Goal: Information Seeking & Learning: Compare options

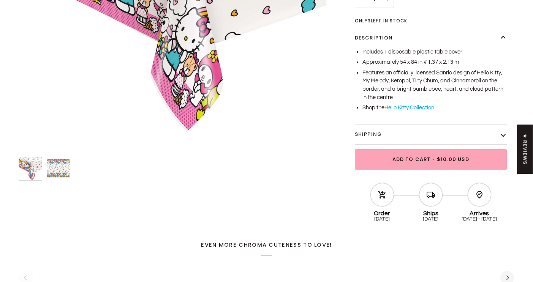
scroll to position [225, 0]
click at [65, 168] on img "Hello Kitty and Friends Table Cover" at bounding box center [58, 168] width 23 height 23
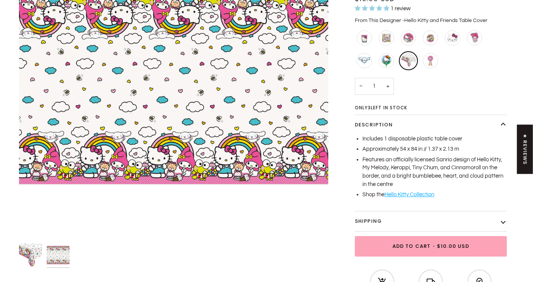
scroll to position [136, 0]
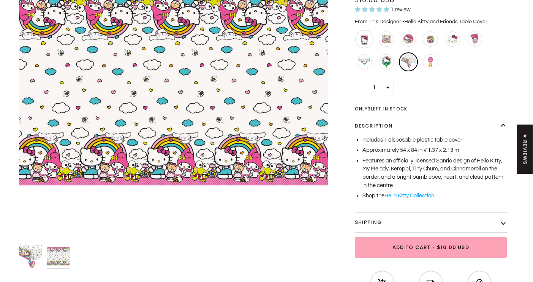
click at [367, 35] on div "Hello Kitty and Friends Cups" at bounding box center [364, 39] width 18 height 18
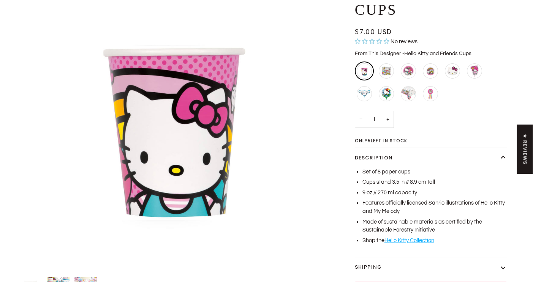
scroll to position [106, 0]
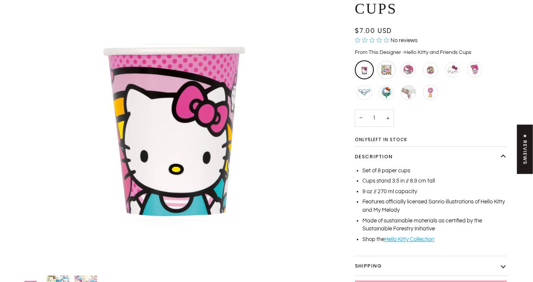
click at [383, 70] on div "Hello Kitty and Friends Napkins - Large" at bounding box center [386, 70] width 18 height 18
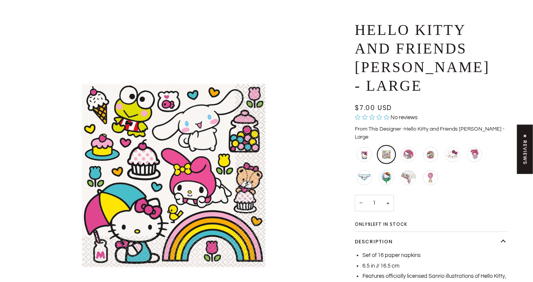
scroll to position [47, 0]
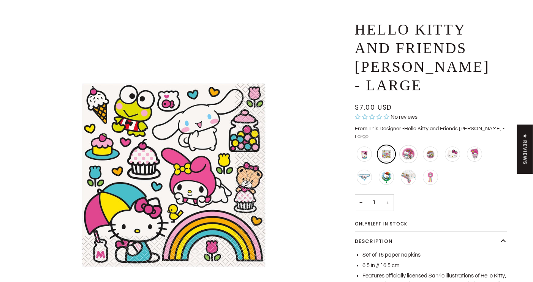
click at [409, 145] on div "Hello Kitty and Friends Plates - Large" at bounding box center [408, 154] width 18 height 18
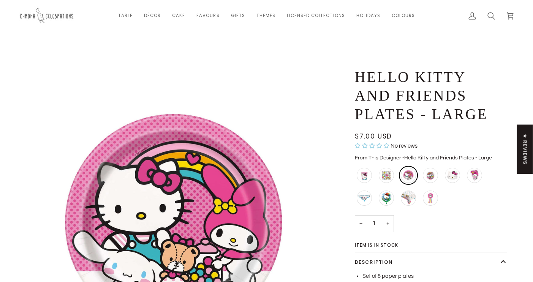
click at [408, 130] on div "Hello Kitty and Friends Plates - Large" at bounding box center [431, 99] width 152 height 63
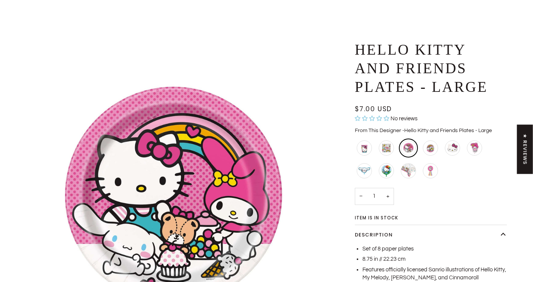
scroll to position [28, 0]
click at [432, 150] on div "Hello Kitty and Friends Plates - Small" at bounding box center [430, 148] width 18 height 18
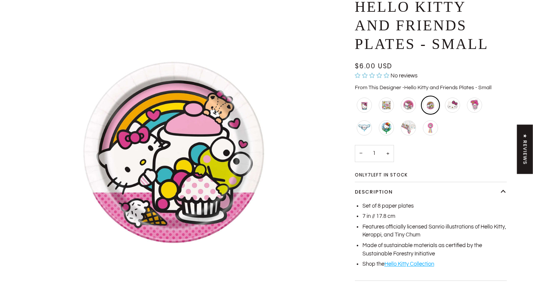
scroll to position [74, 0]
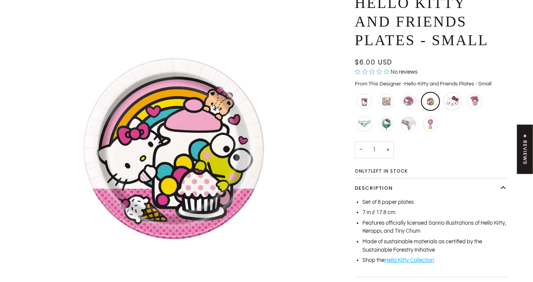
click at [451, 105] on div "Hello Kitty Face Plate" at bounding box center [452, 101] width 18 height 18
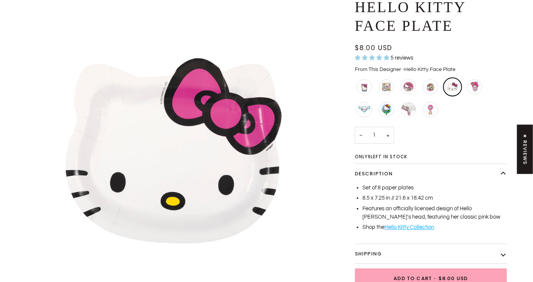
scroll to position [70, 0]
click at [473, 89] on div "My Melody Balloon" at bounding box center [474, 86] width 18 height 18
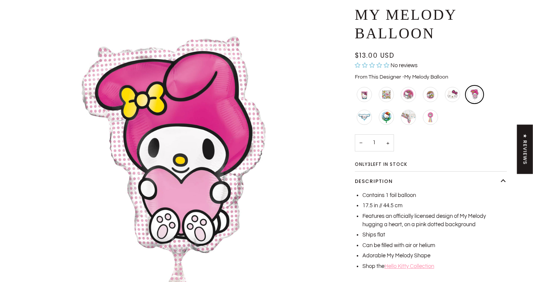
scroll to position [65, 0]
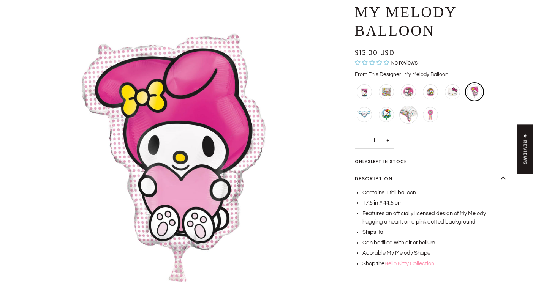
click at [403, 118] on div "Hello Kitty and Friends Table Cover" at bounding box center [408, 115] width 18 height 18
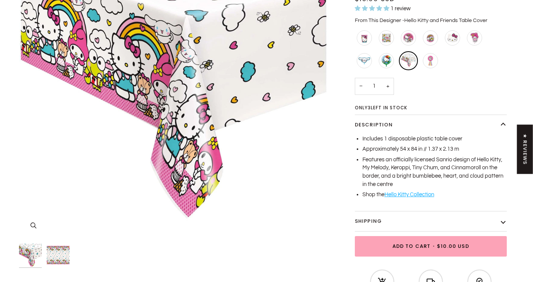
scroll to position [139, 0]
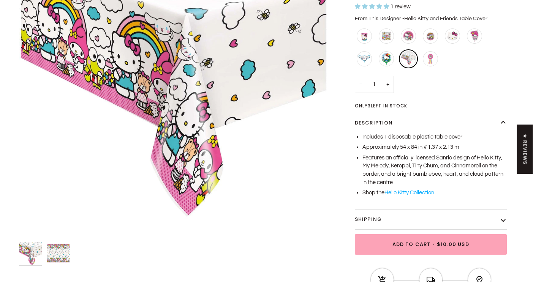
click at [62, 256] on img "Hello Kitty and Friends Table Cover" at bounding box center [58, 253] width 23 height 23
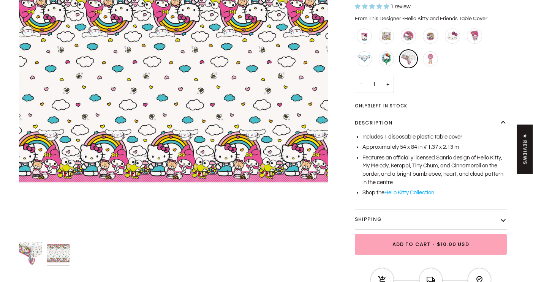
scroll to position [0, 0]
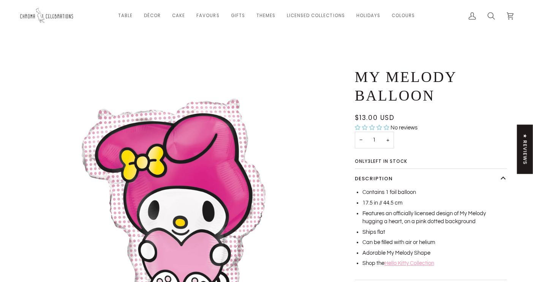
scroll to position [65, 0]
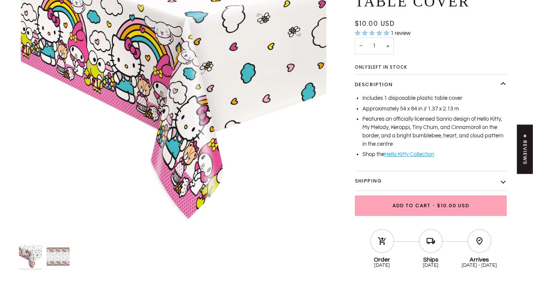
scroll to position [136, 0]
